Goal: Transaction & Acquisition: Purchase product/service

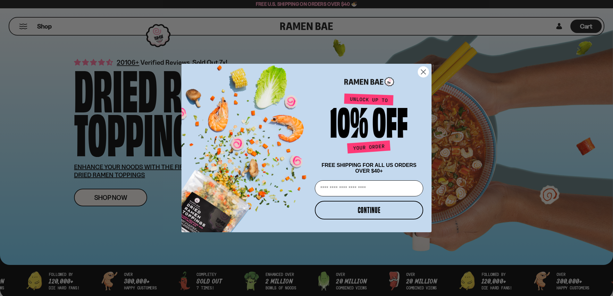
click at [348, 189] on input "Email" at bounding box center [369, 189] width 108 height 16
type input "**********"
click at [373, 212] on button "CONTINUE" at bounding box center [369, 210] width 108 height 19
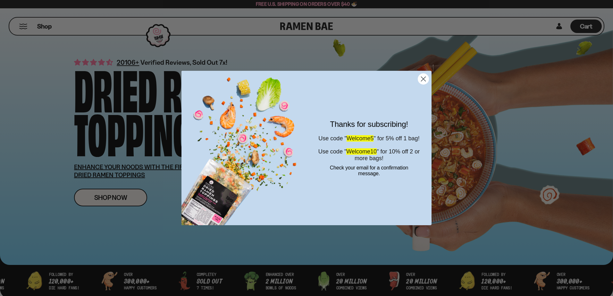
click at [424, 81] on circle "Close dialog" at bounding box center [423, 79] width 11 height 11
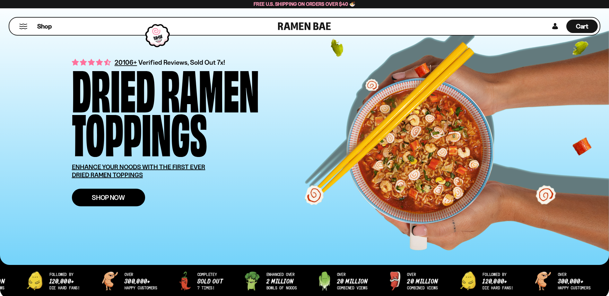
click at [116, 193] on link "Shop Now" at bounding box center [108, 198] width 73 height 18
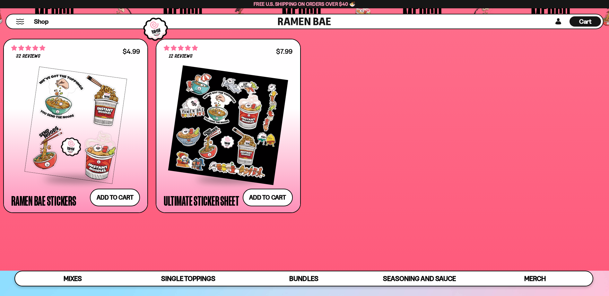
scroll to position [2084, 0]
